Goal: Book appointment/travel/reservation

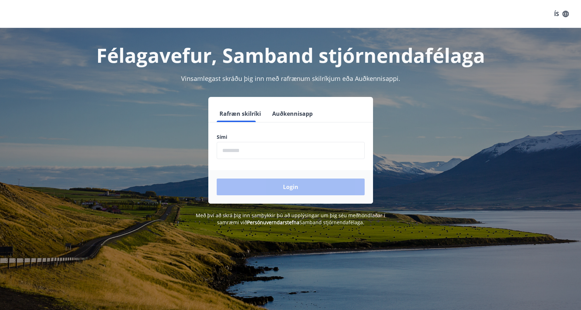
click at [236, 154] on input "phone" at bounding box center [291, 150] width 148 height 17
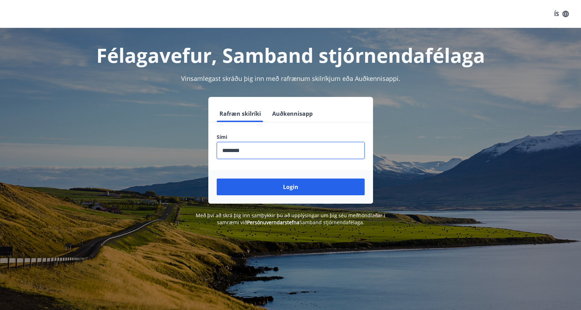
type input "********"
click at [217, 179] on button "Login" at bounding box center [291, 187] width 148 height 17
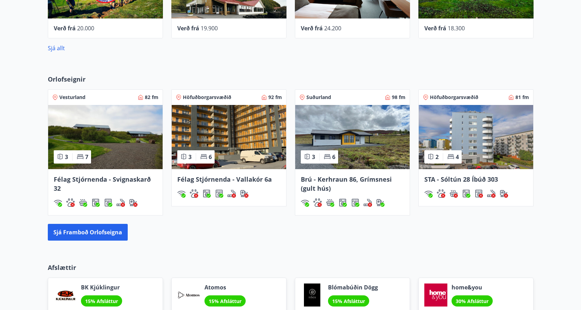
scroll to position [419, 0]
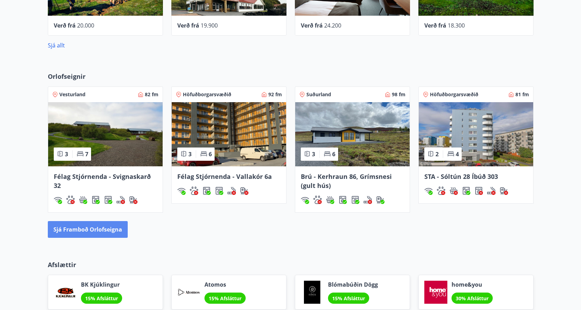
click at [109, 231] on button "Sjá framboð orlofseigna" at bounding box center [88, 229] width 80 height 17
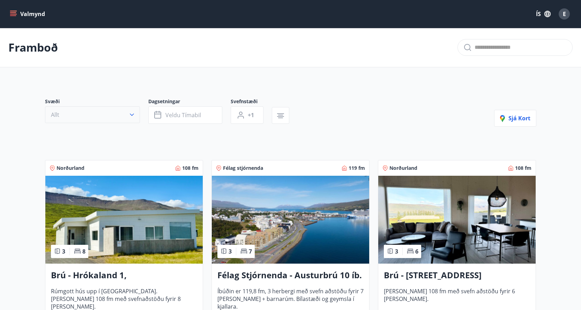
click at [133, 118] on icon "button" at bounding box center [132, 114] width 7 height 7
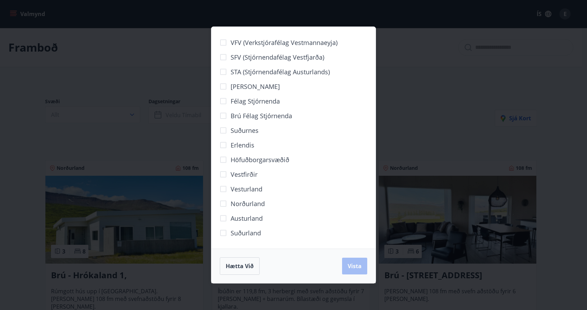
click at [136, 139] on div "VFV (Verkstjórafélag Vestmannaeyja) SFV (Stjórnendafélag Vestfjarða) STA (Stjór…" at bounding box center [293, 155] width 587 height 310
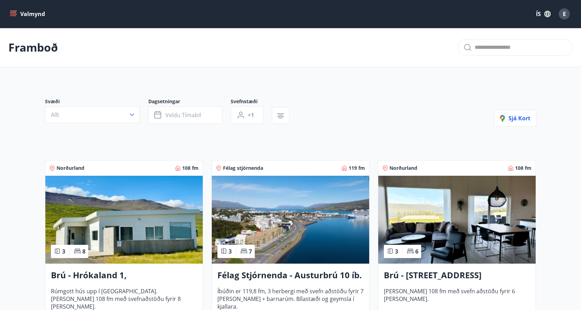
scroll to position [70, 0]
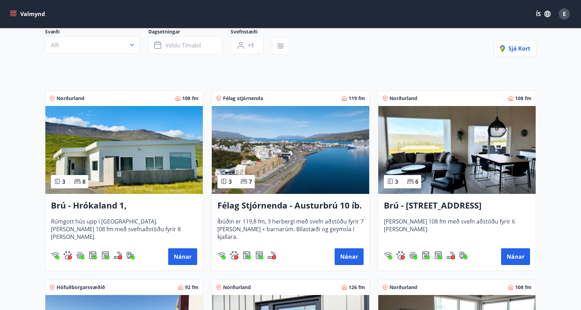
click at [142, 207] on h3 "Brú - Hrókaland 1, [GEOGRAPHIC_DATA]" at bounding box center [124, 206] width 146 height 13
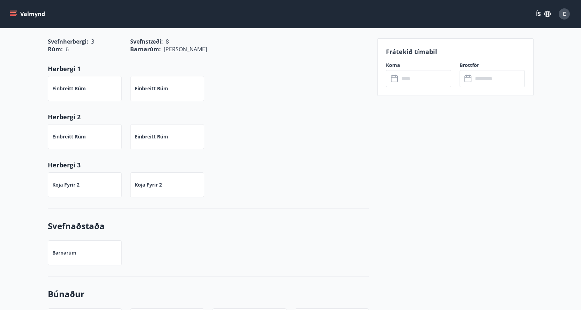
scroll to position [524, 0]
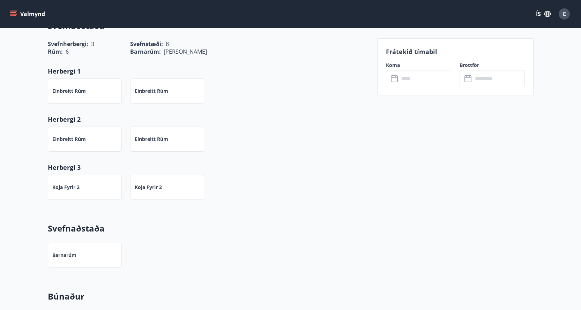
click at [423, 79] on input "text" at bounding box center [426, 78] width 52 height 17
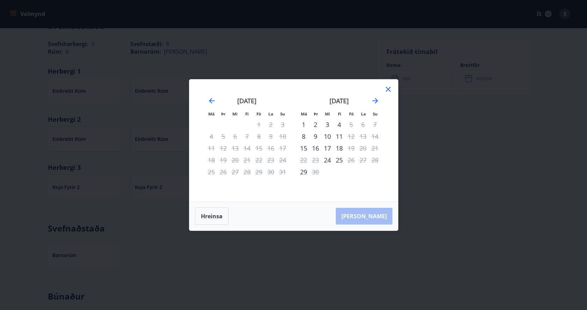
click at [387, 93] on icon at bounding box center [388, 89] width 8 height 8
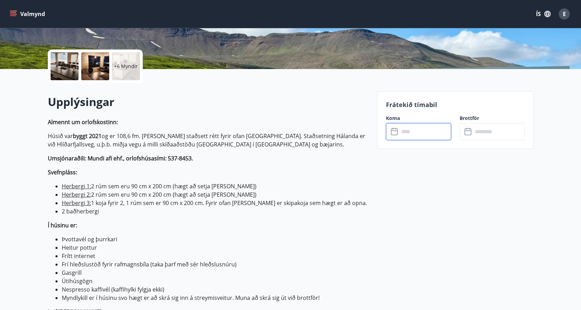
scroll to position [140, 0]
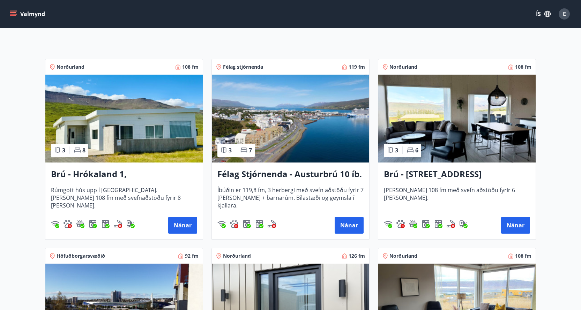
scroll to position [105, 0]
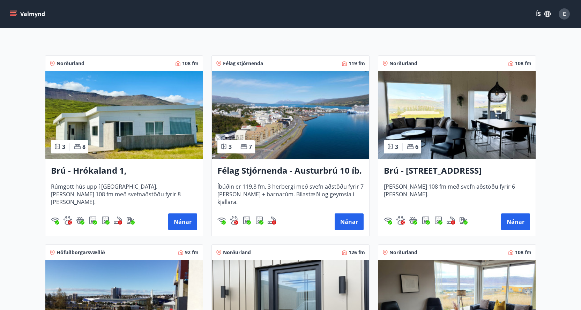
click at [449, 128] on img at bounding box center [457, 115] width 157 height 88
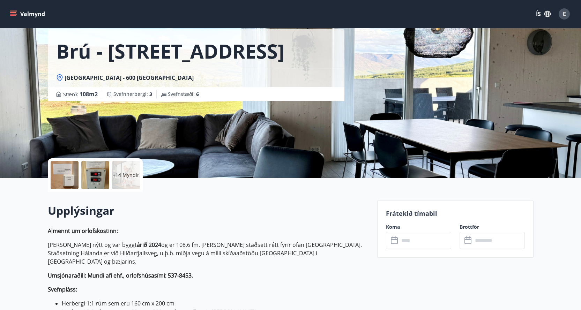
scroll to position [105, 0]
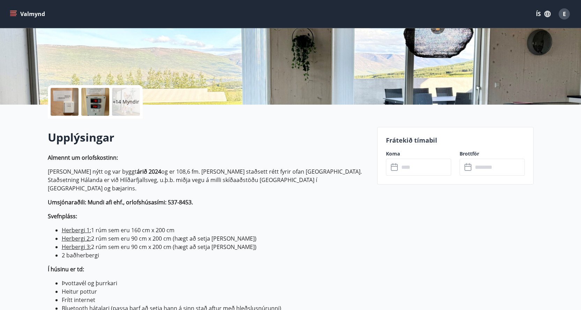
click at [418, 171] on input "text" at bounding box center [426, 167] width 52 height 17
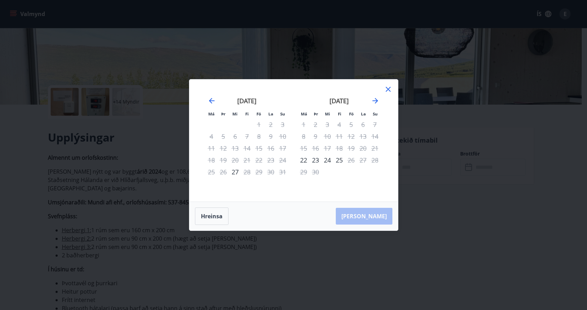
click at [387, 89] on icon at bounding box center [388, 89] width 8 height 8
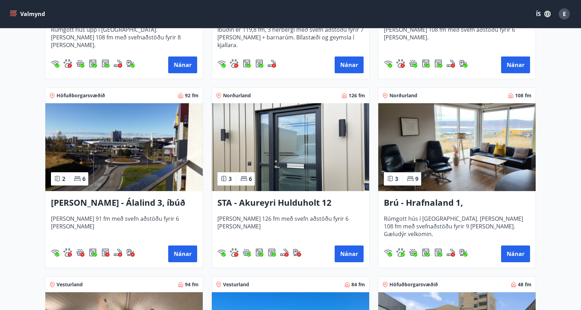
scroll to position [280, 0]
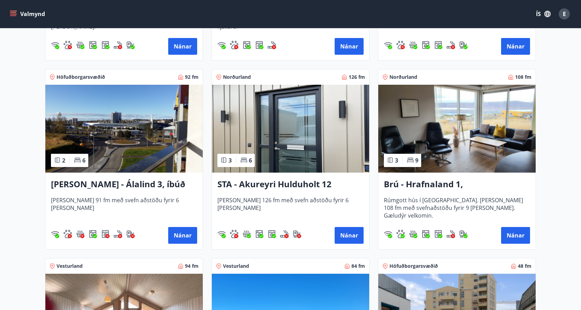
click at [490, 160] on img at bounding box center [457, 129] width 157 height 88
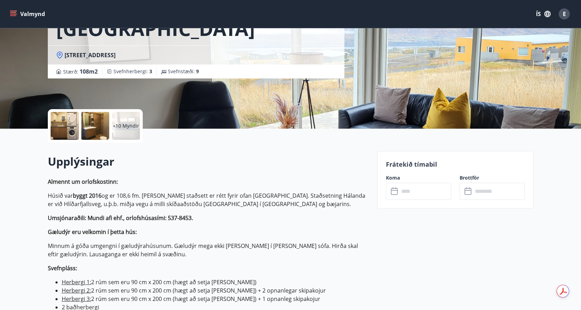
scroll to position [105, 0]
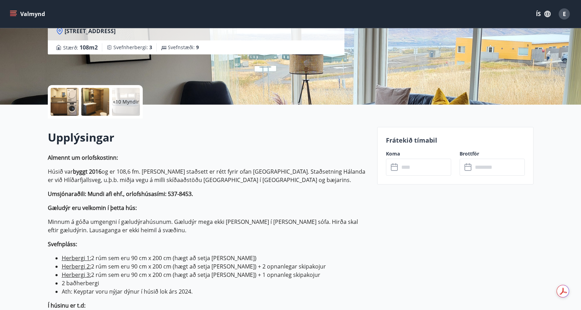
click at [431, 170] on input "text" at bounding box center [426, 167] width 52 height 17
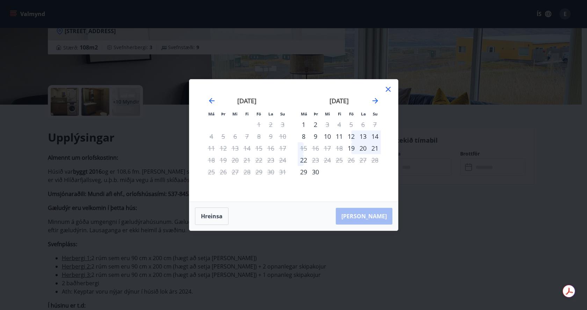
click at [389, 90] on icon at bounding box center [388, 89] width 5 height 5
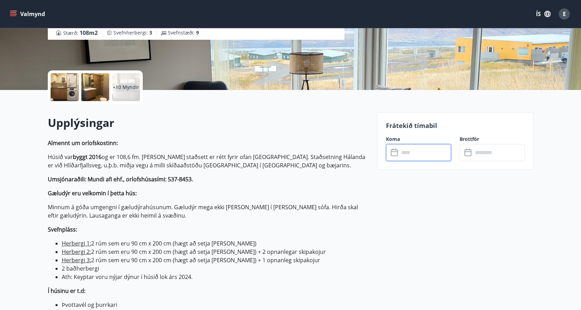
scroll to position [35, 0]
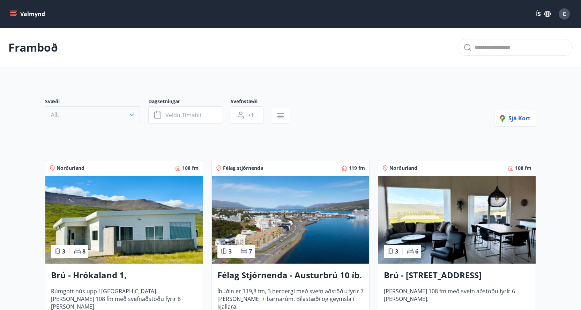
click at [132, 118] on button "Allt" at bounding box center [92, 115] width 95 height 17
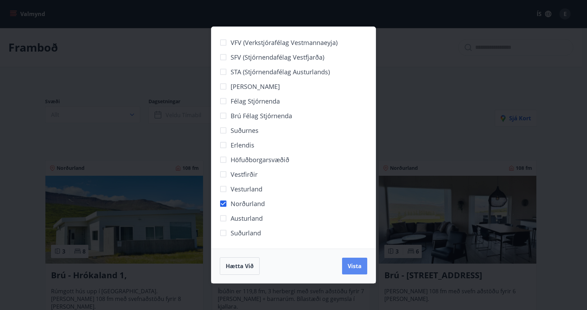
click at [355, 264] on span "Vista" at bounding box center [354, 267] width 14 height 8
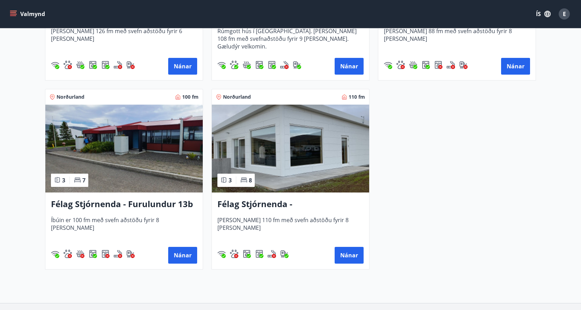
scroll to position [489, 0]
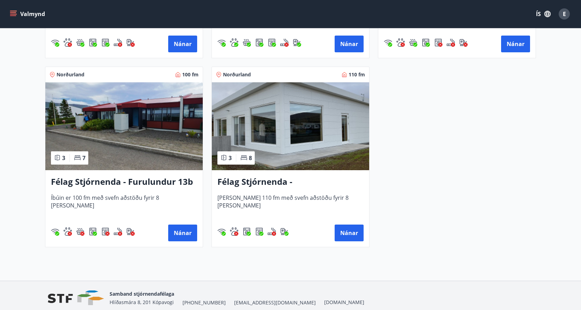
click at [253, 182] on h3 "Félag Stjórnenda - [GEOGRAPHIC_DATA] 7" at bounding box center [291, 182] width 146 height 13
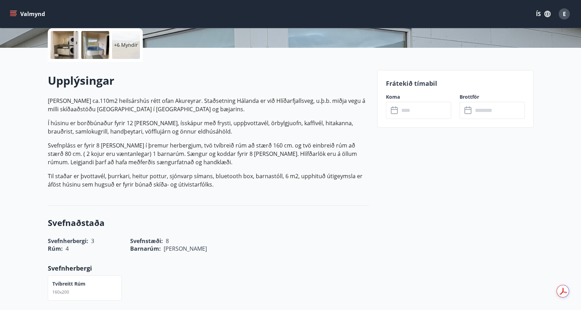
scroll to position [175, 0]
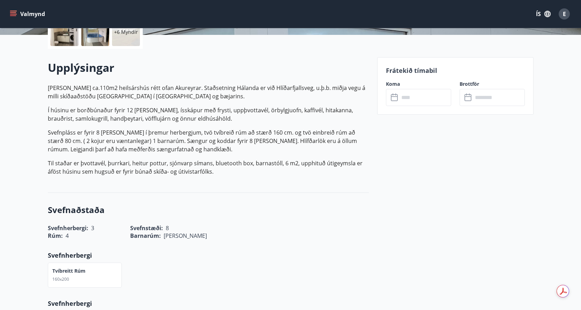
click at [401, 92] on input "text" at bounding box center [426, 97] width 52 height 17
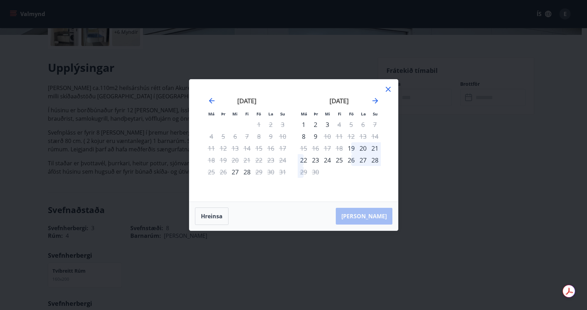
click at [391, 87] on icon at bounding box center [388, 89] width 8 height 8
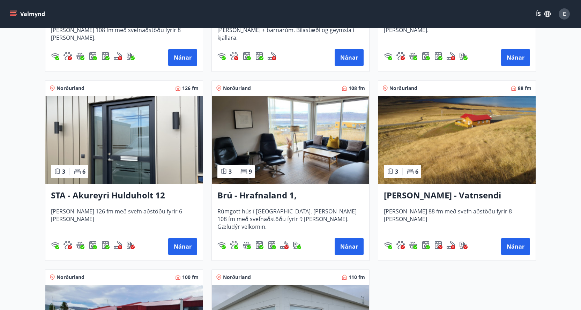
scroll to position [244, 0]
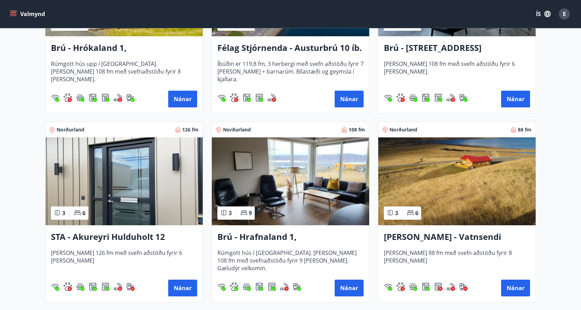
click at [174, 182] on img at bounding box center [123, 182] width 157 height 88
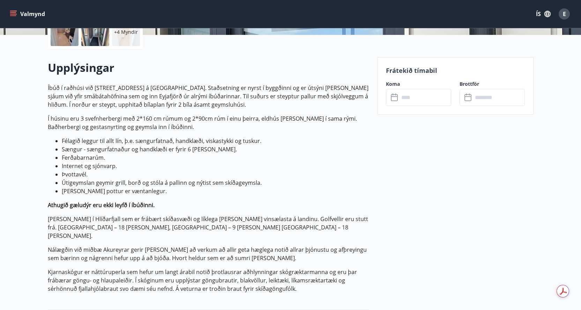
scroll to position [244, 0]
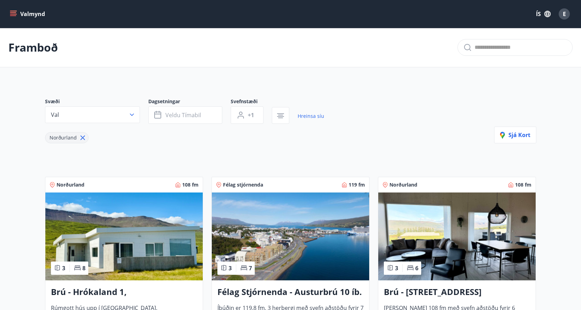
click at [566, 15] on span "E" at bounding box center [564, 14] width 3 height 8
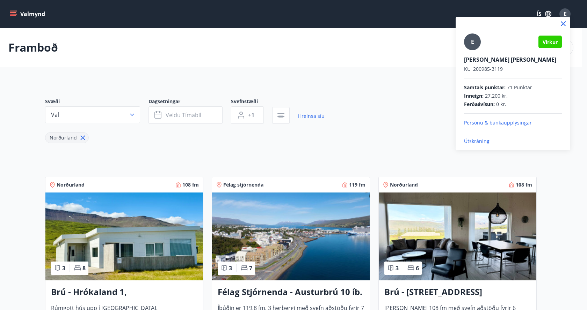
click at [478, 141] on p "Útskráning" at bounding box center [513, 141] width 98 height 7
